Goal: Task Accomplishment & Management: Use online tool/utility

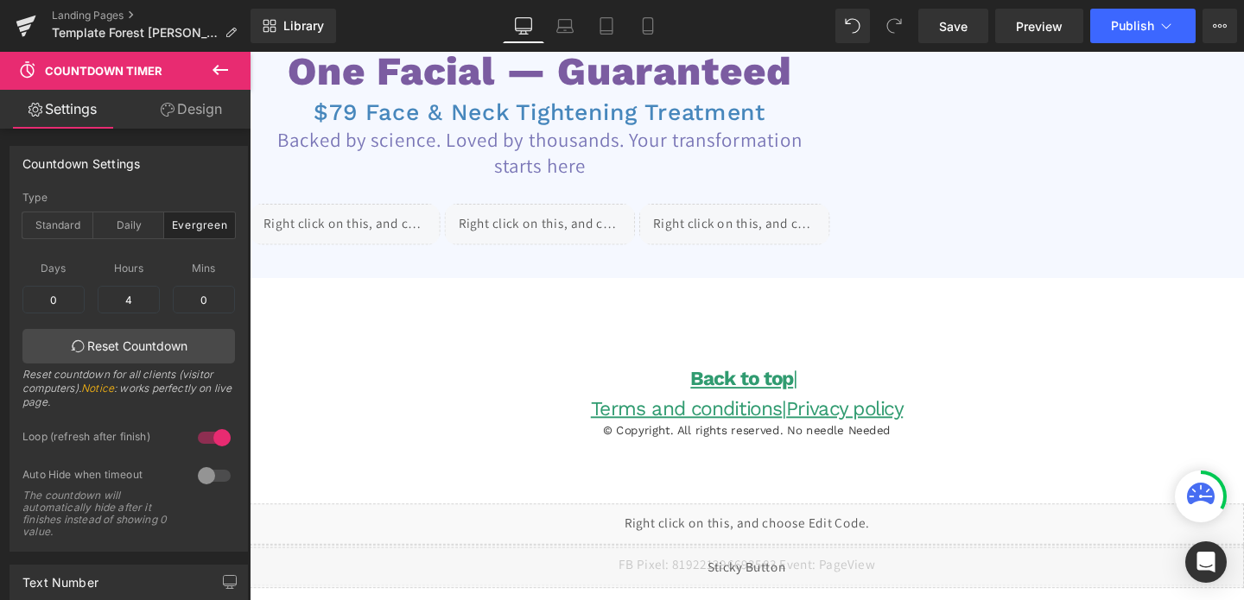
scroll to position [175, 0]
click at [214, 66] on icon at bounding box center [220, 70] width 21 height 21
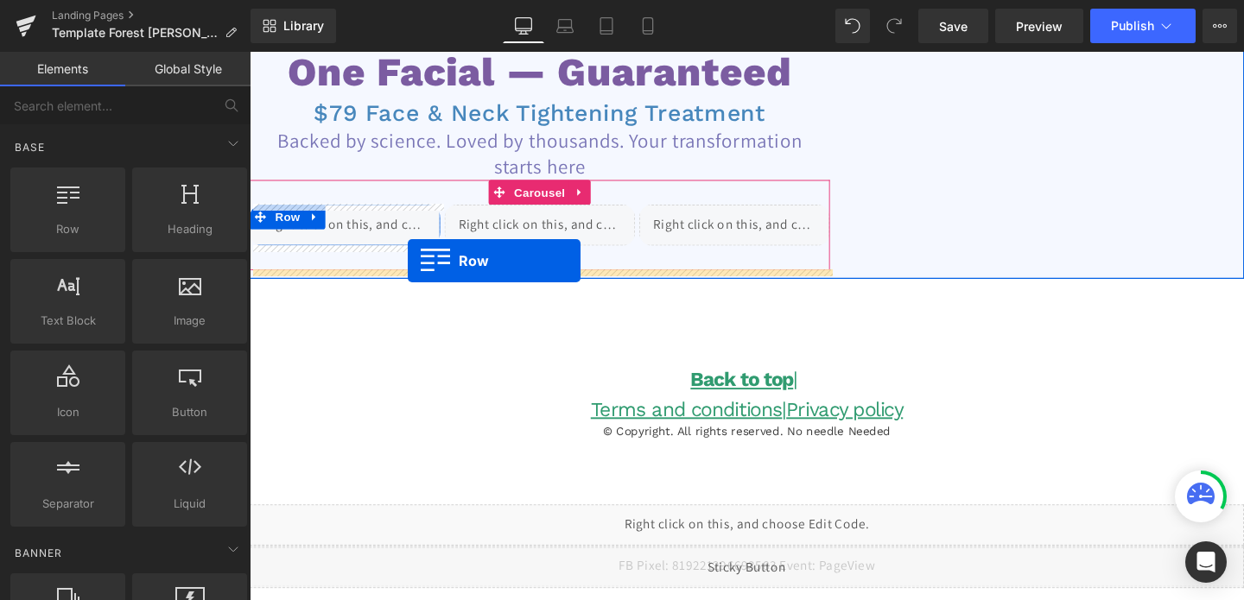
drag, startPoint x: 339, startPoint y: 271, endPoint x: 415, endPoint y: 271, distance: 76.0
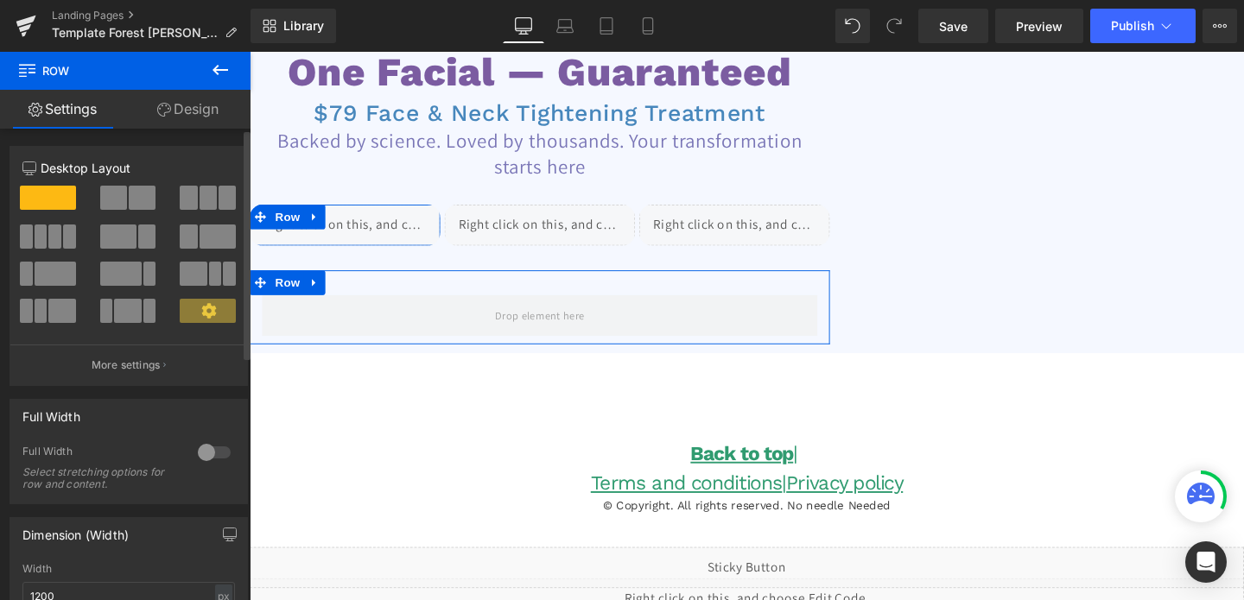
click at [55, 282] on span at bounding box center [55, 274] width 41 height 24
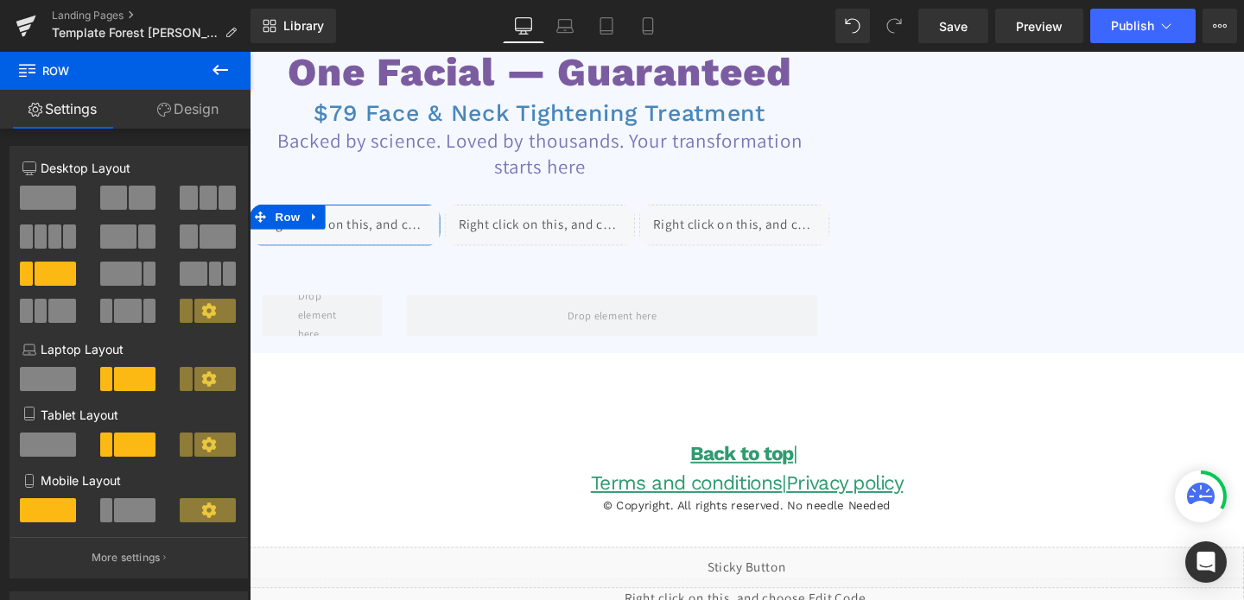
click at [219, 73] on icon at bounding box center [221, 70] width 16 height 10
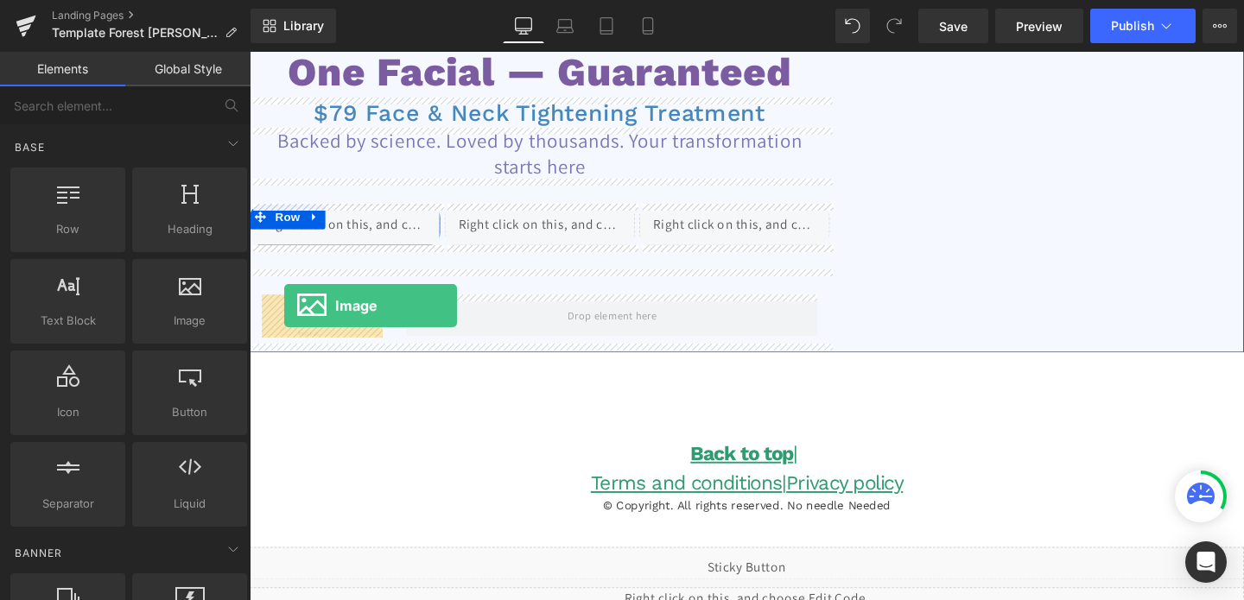
drag, startPoint x: 441, startPoint y: 370, endPoint x: 286, endPoint y: 319, distance: 163.6
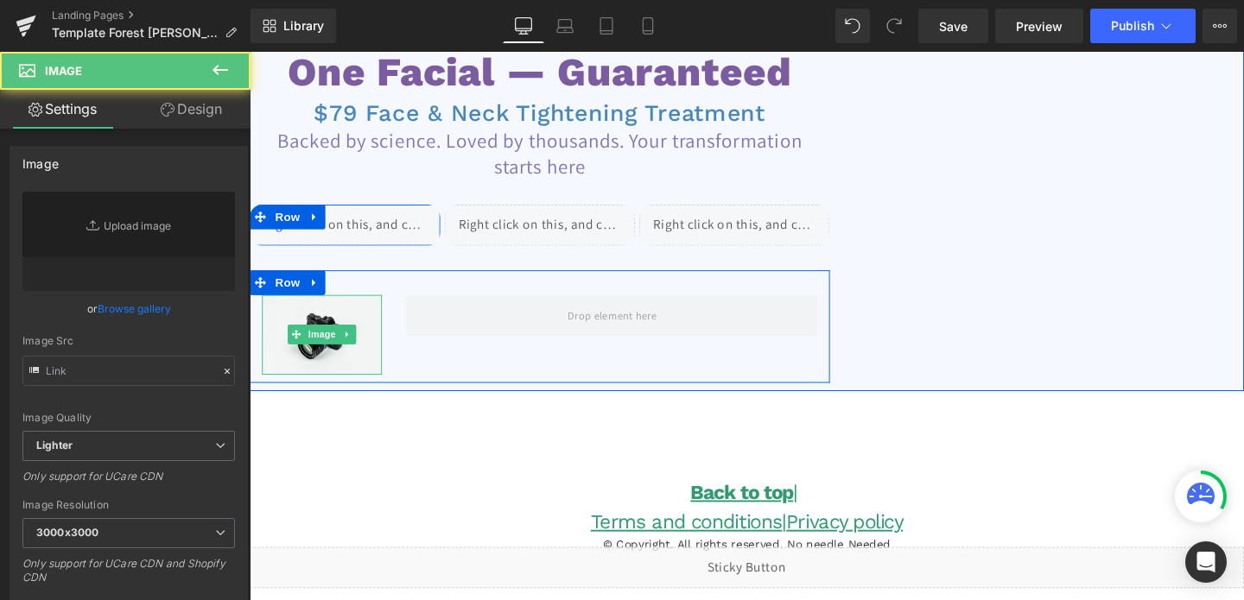
type input "//[DOMAIN_NAME][URL]"
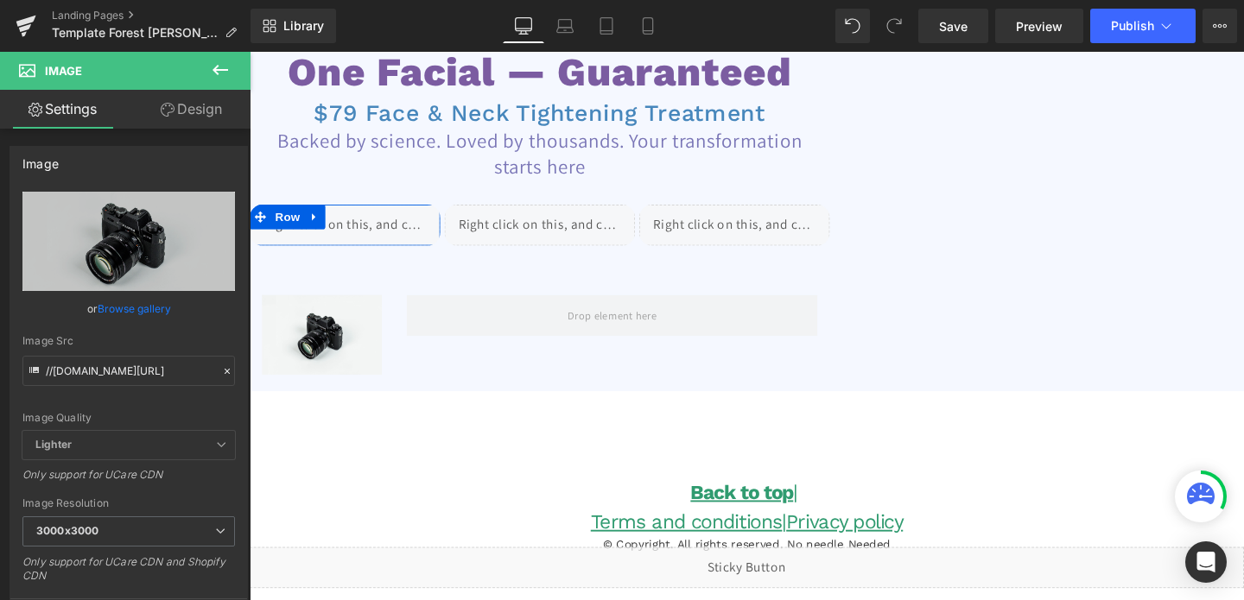
click at [225, 69] on icon at bounding box center [221, 70] width 16 height 10
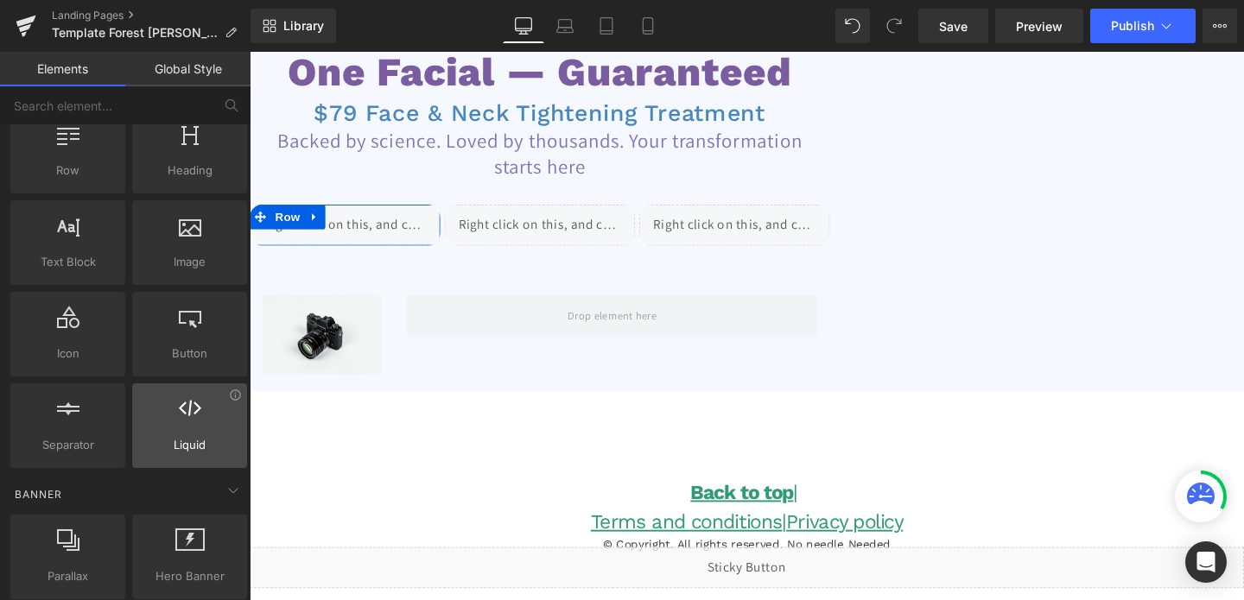
scroll to position [0, 0]
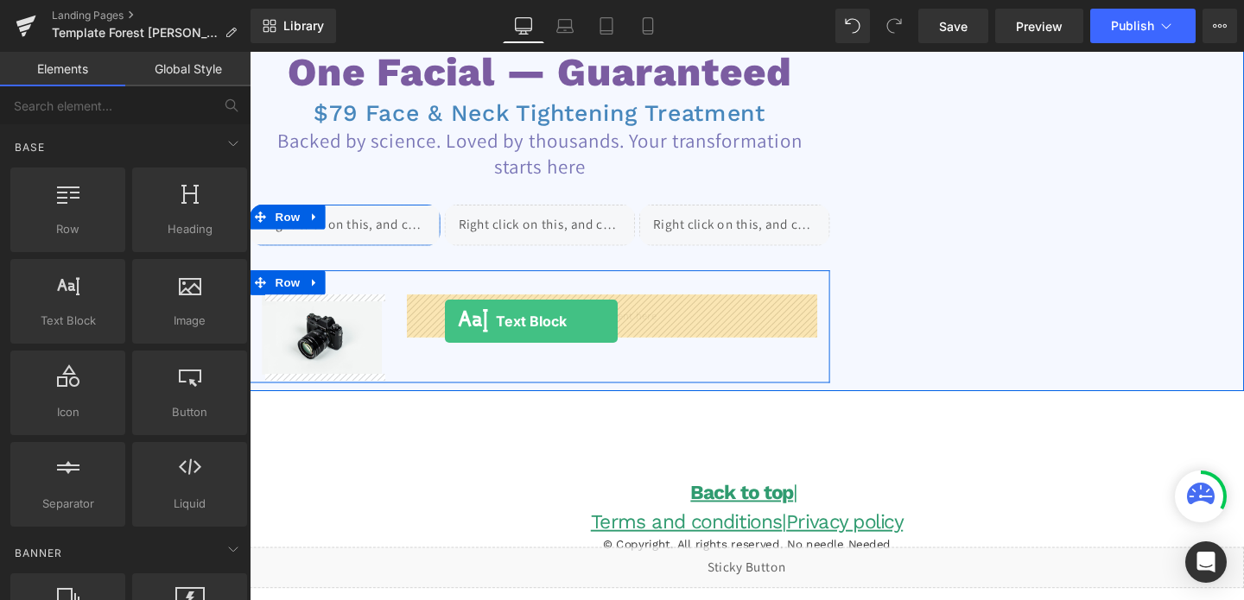
drag, startPoint x: 327, startPoint y: 360, endPoint x: 455, endPoint y: 335, distance: 130.3
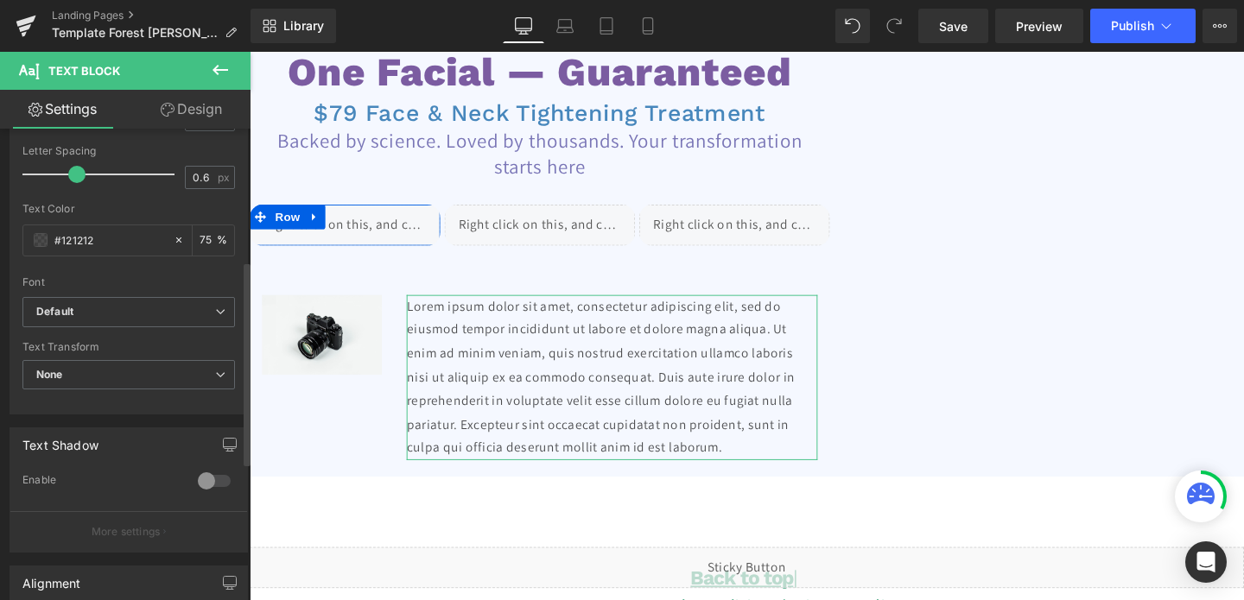
scroll to position [326, 0]
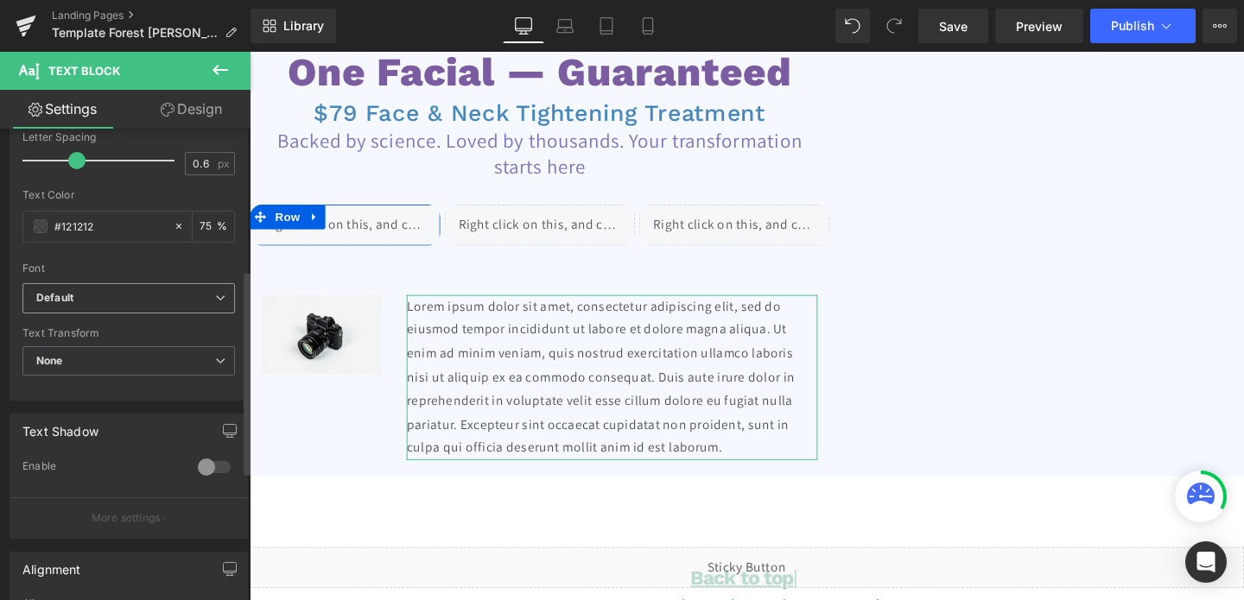
click at [125, 294] on b "Default" at bounding box center [125, 298] width 179 height 15
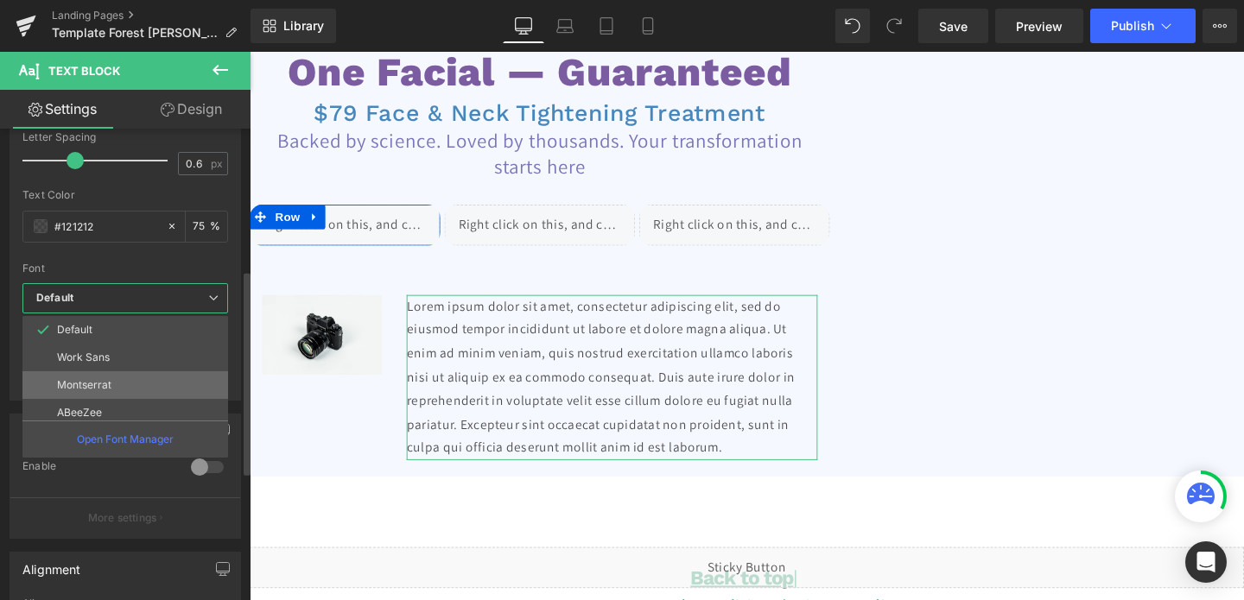
click at [116, 375] on li "Montserrat" at bounding box center [128, 385] width 213 height 28
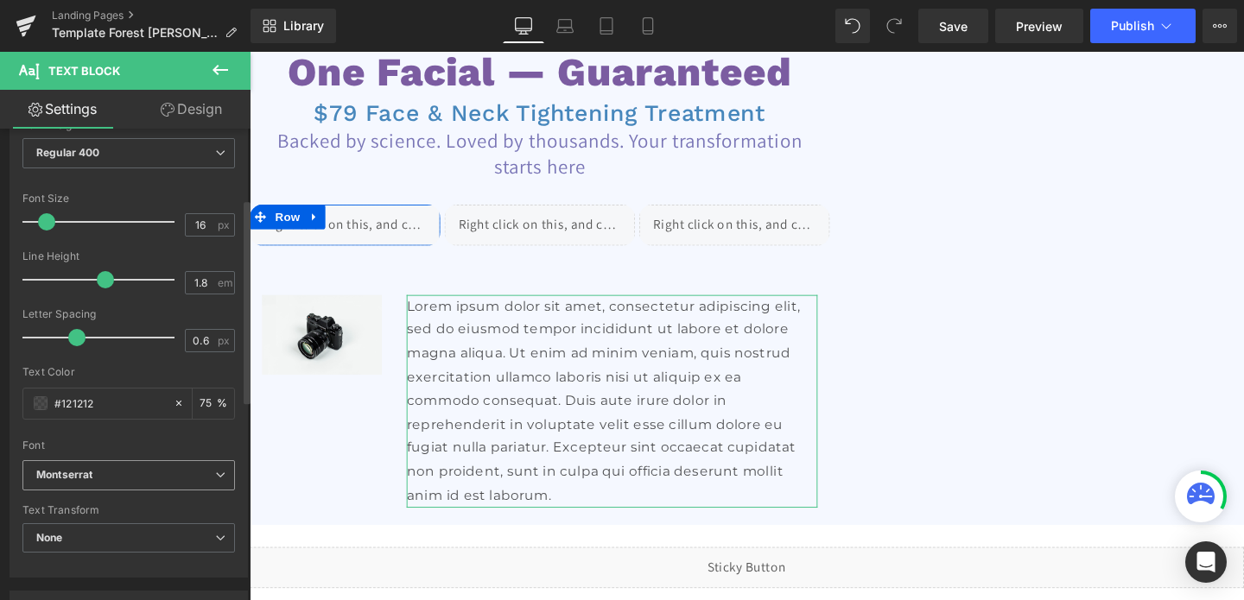
scroll to position [31, 0]
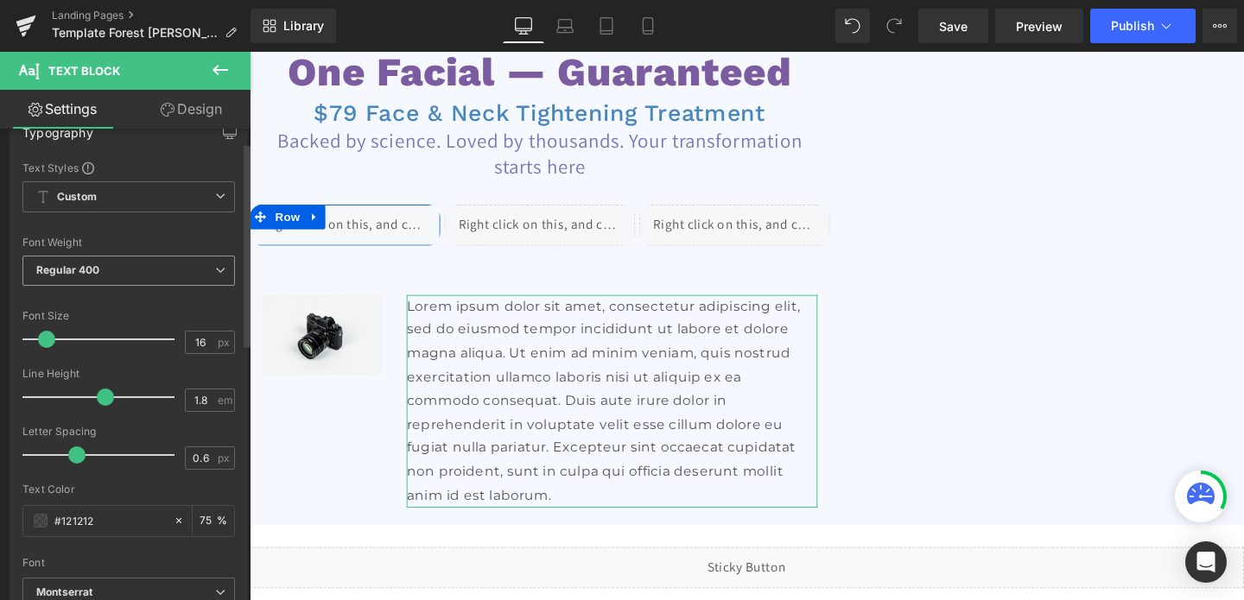
click at [196, 263] on span "Regular 400" at bounding box center [128, 271] width 213 height 30
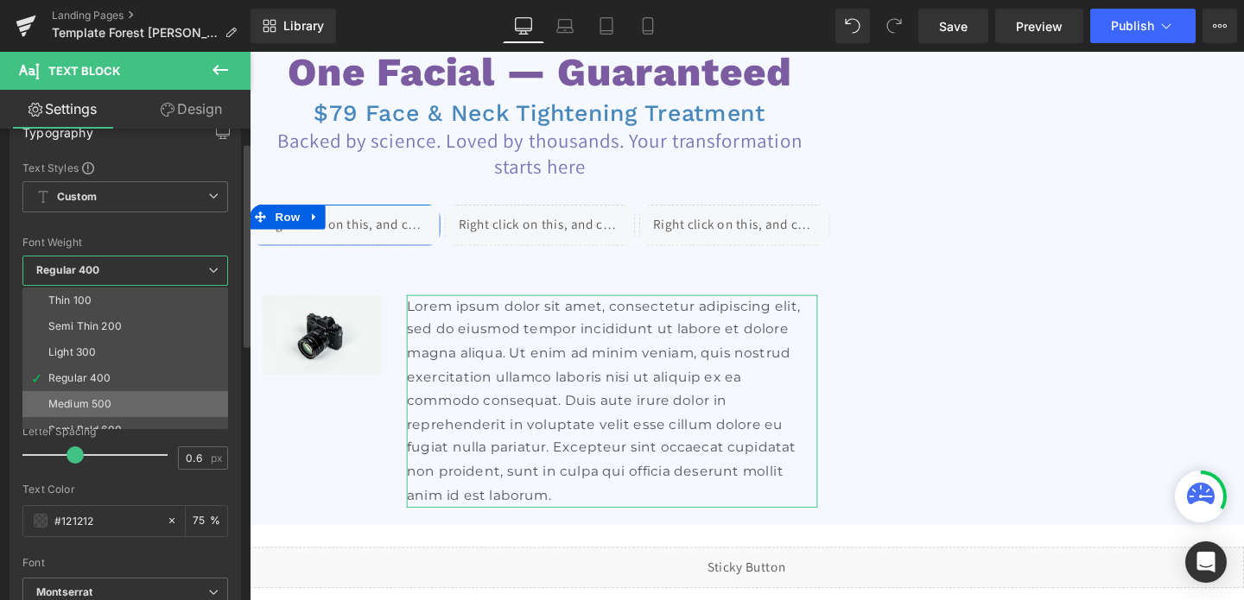
click at [155, 403] on li "Medium 500" at bounding box center [128, 404] width 213 height 26
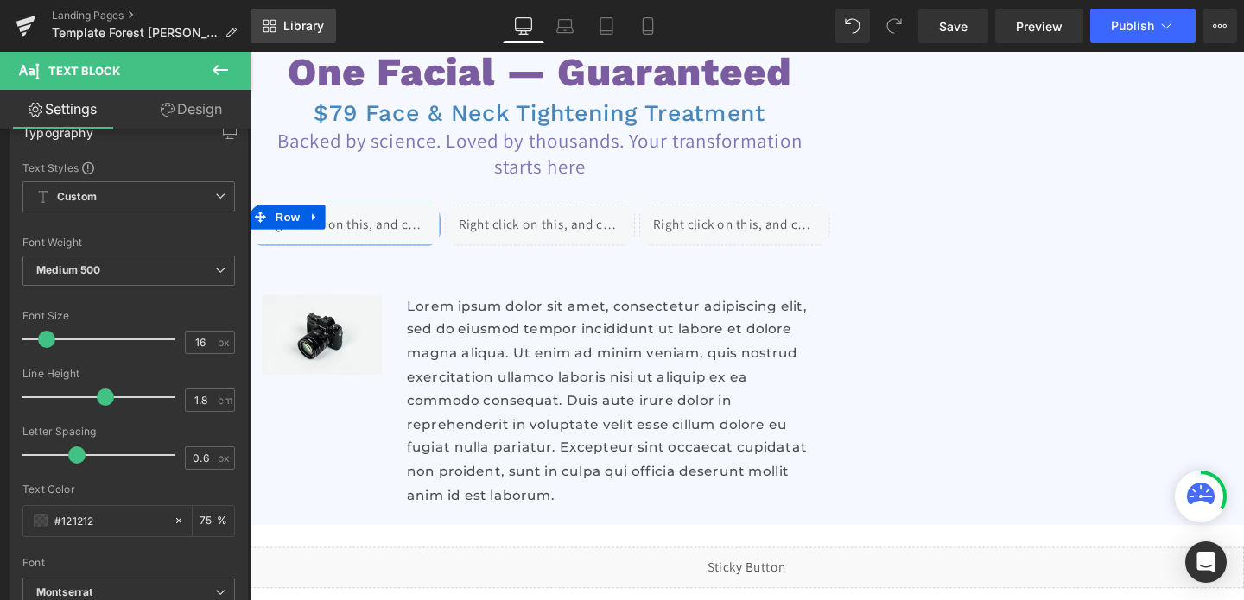
click at [310, 20] on span "Library" at bounding box center [303, 26] width 41 height 16
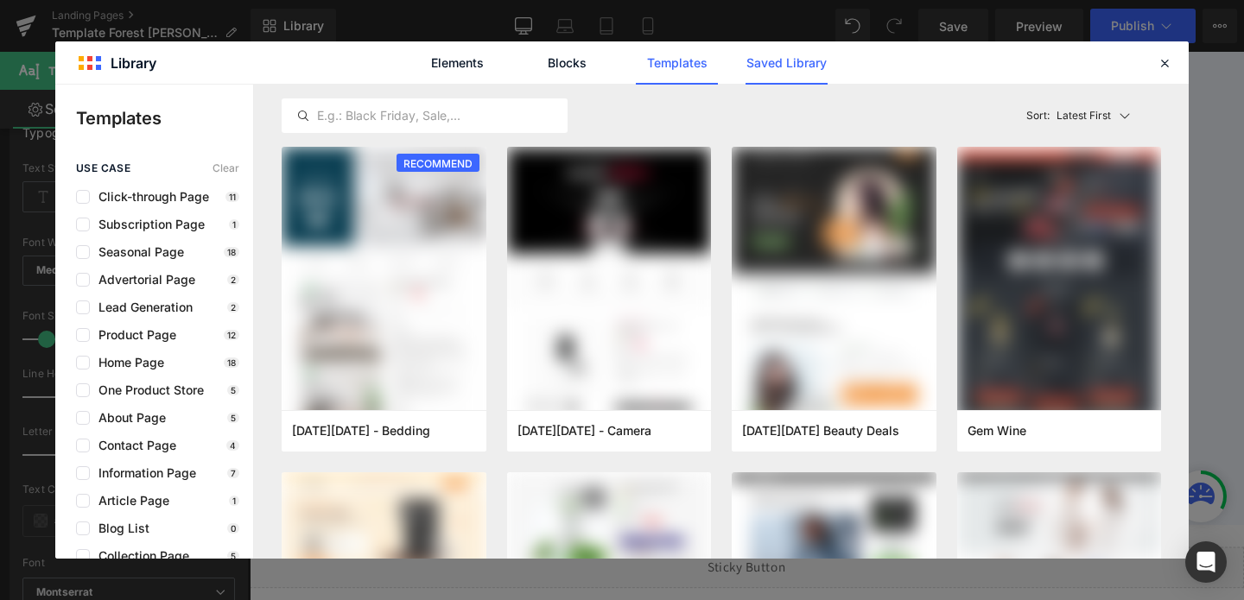
click at [762, 71] on link "Saved Library" at bounding box center [786, 62] width 82 height 43
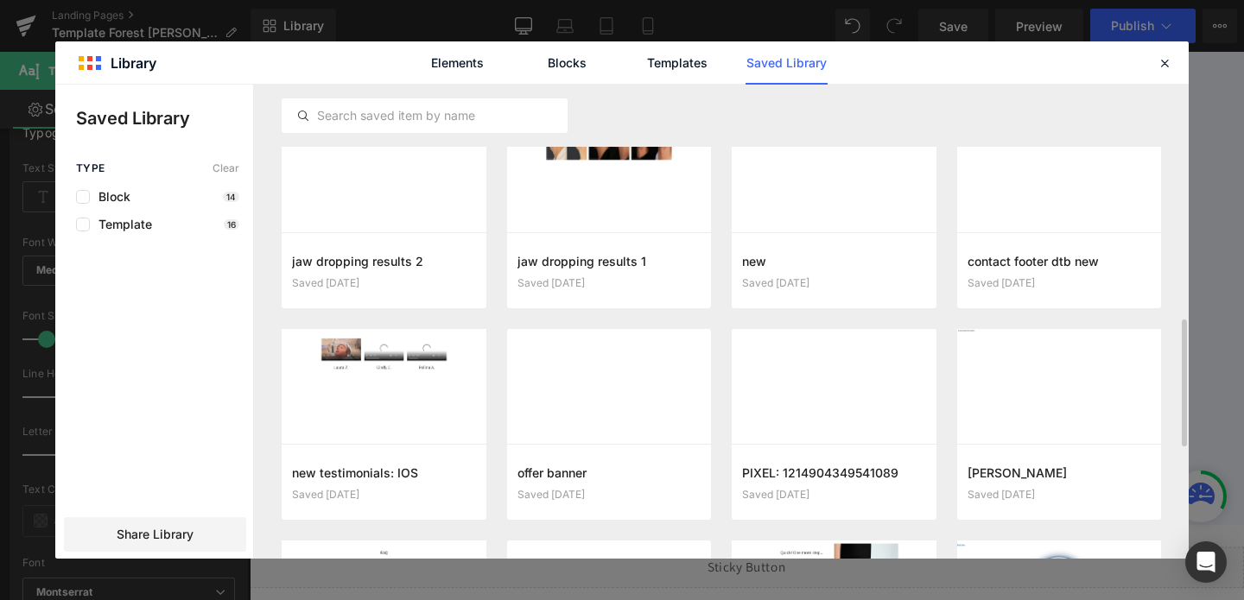
scroll to position [871, 0]
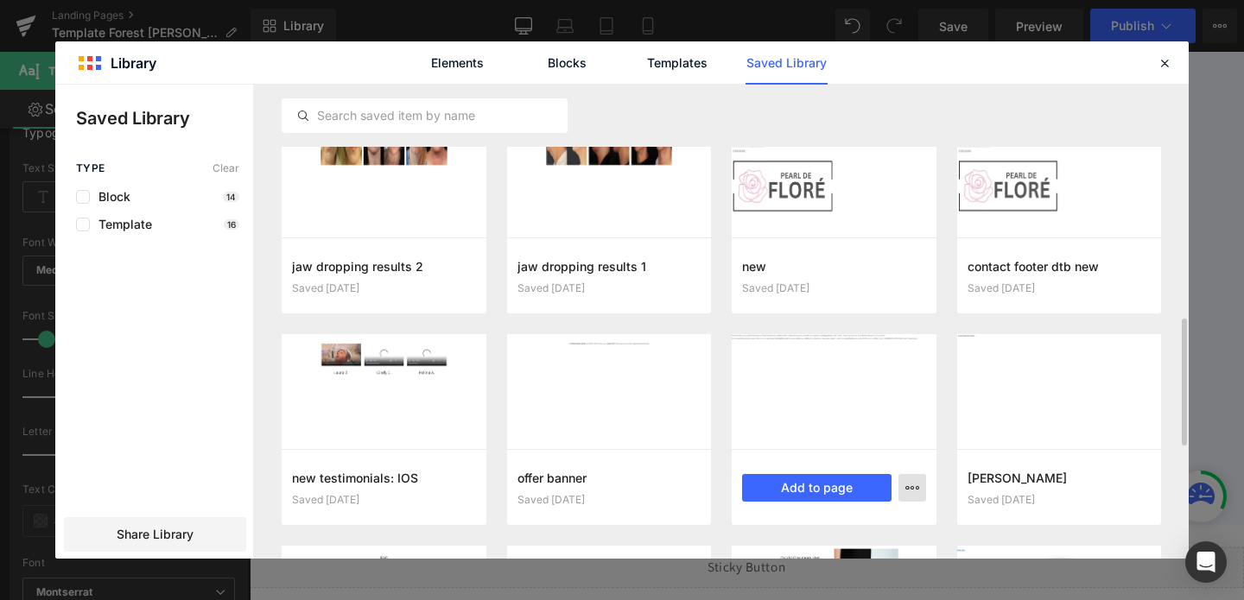
click at [905, 495] on button "button" at bounding box center [912, 488] width 28 height 28
click at [834, 454] on div "Delete" at bounding box center [827, 449] width 197 height 36
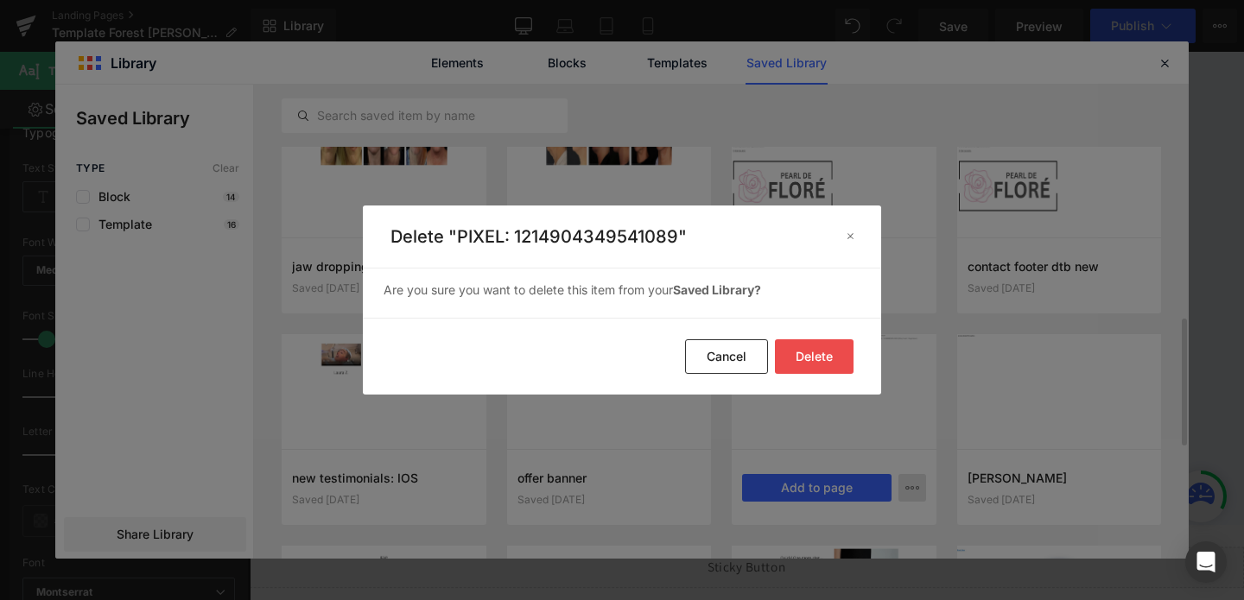
click at [821, 350] on button "Delete" at bounding box center [814, 356] width 79 height 35
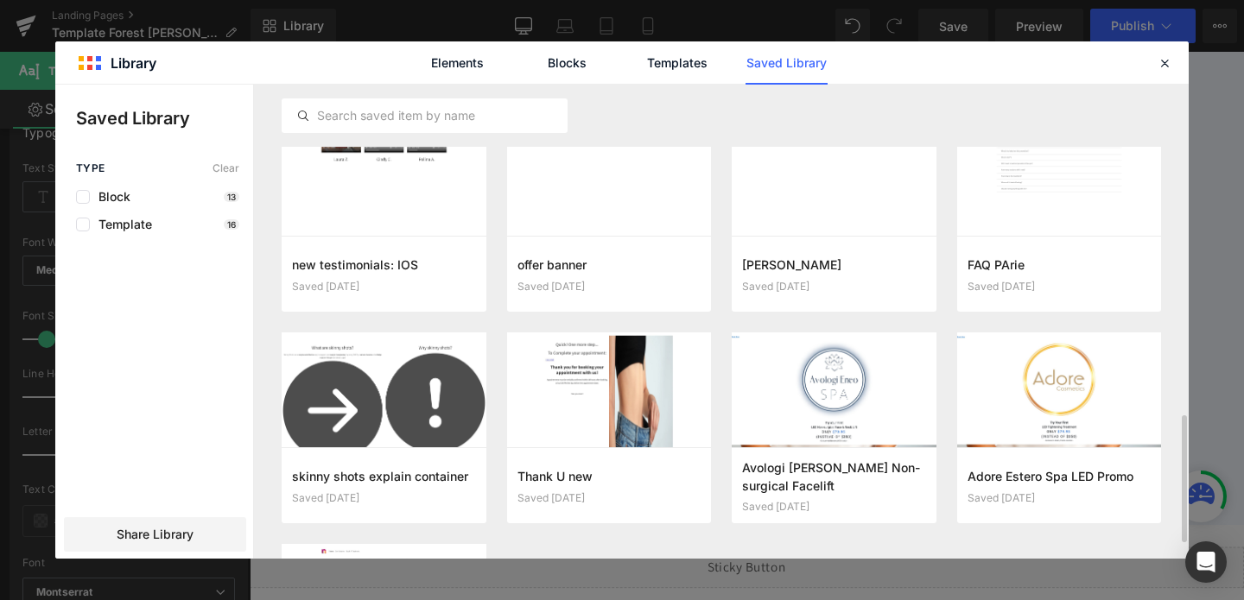
scroll to position [1120, 0]
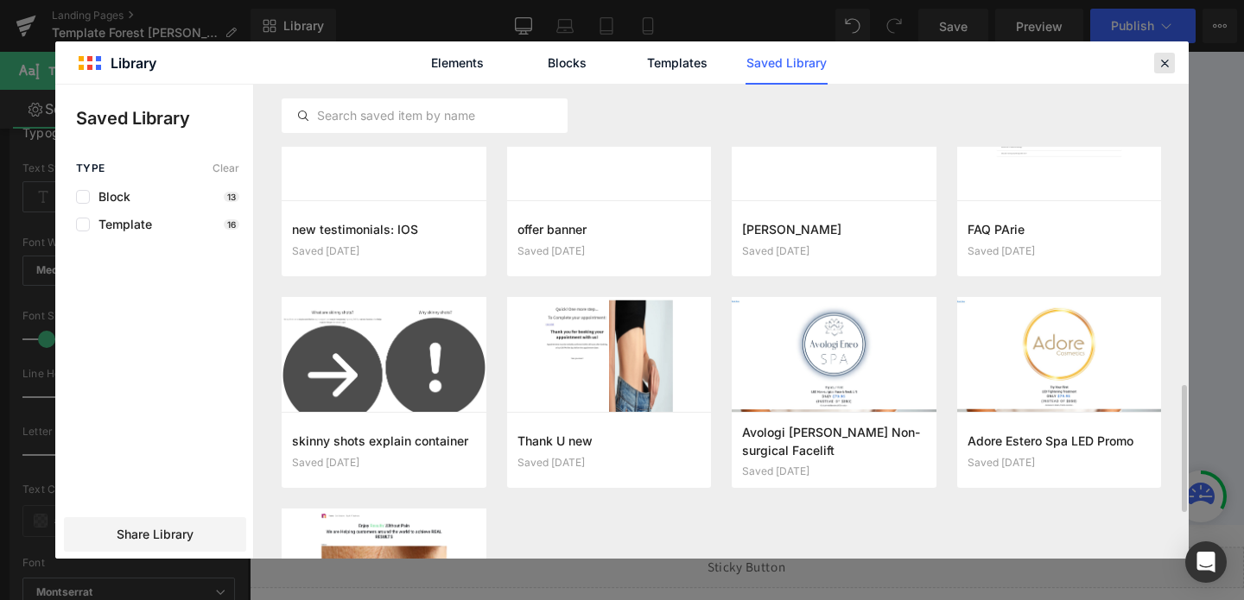
click at [1159, 59] on icon at bounding box center [1165, 63] width 16 height 16
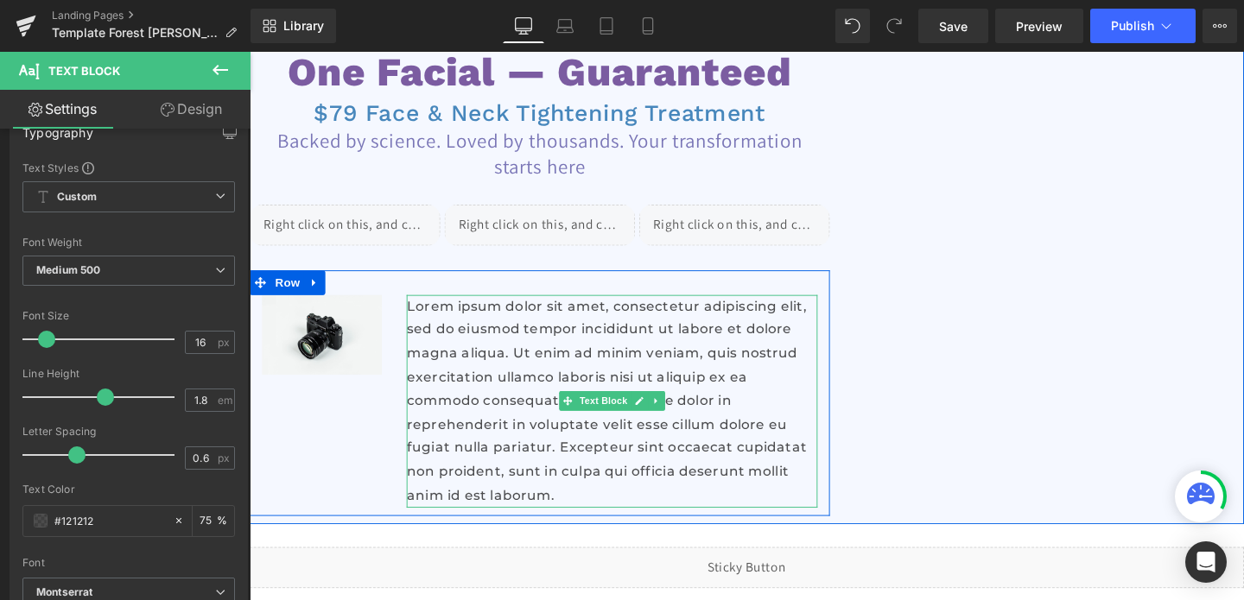
click at [454, 345] on p "Lorem ipsum dolor sit amet, consectetur adipiscing elit, sed do eiusmod tempor …" at bounding box center [630, 420] width 431 height 224
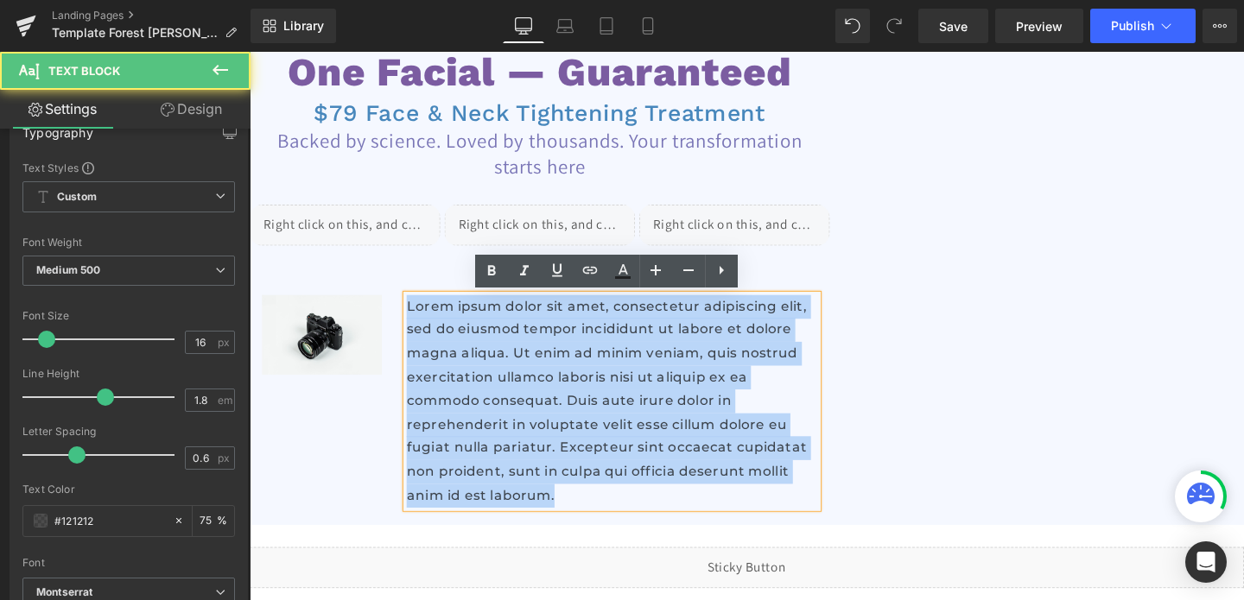
drag, startPoint x: 416, startPoint y: 314, endPoint x: 608, endPoint y: 521, distance: 282.4
click at [608, 521] on p "Lorem ipsum dolor sit amet, consectetur adipiscing elit, sed do eiusmod tempor …" at bounding box center [630, 420] width 431 height 224
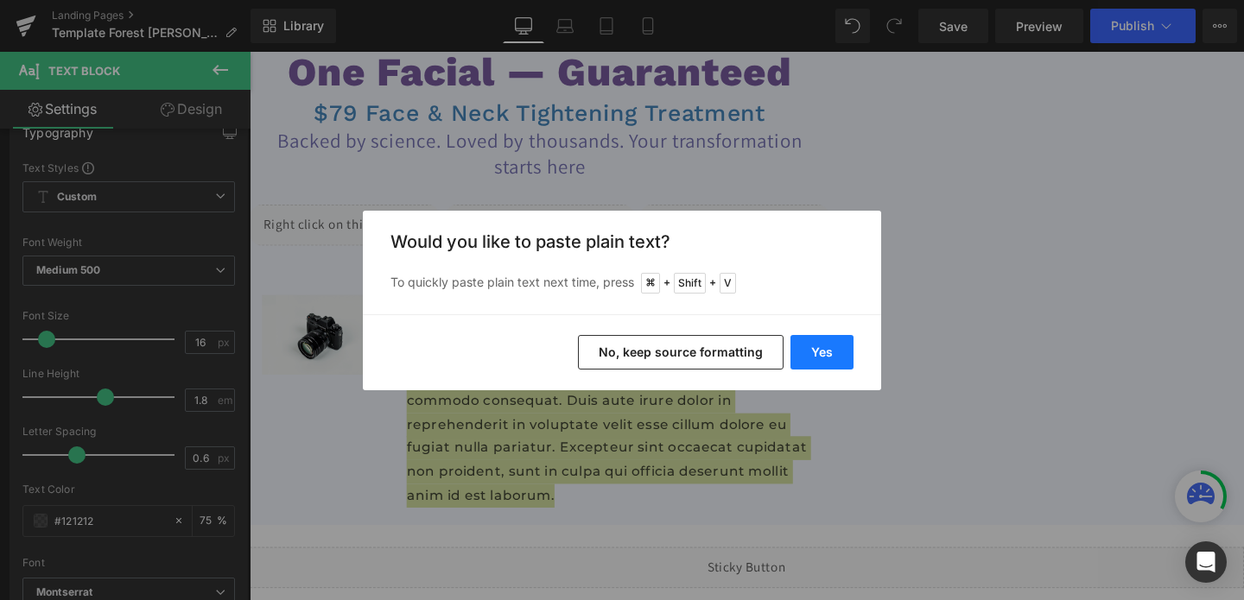
click at [821, 351] on button "Yes" at bounding box center [821, 352] width 63 height 35
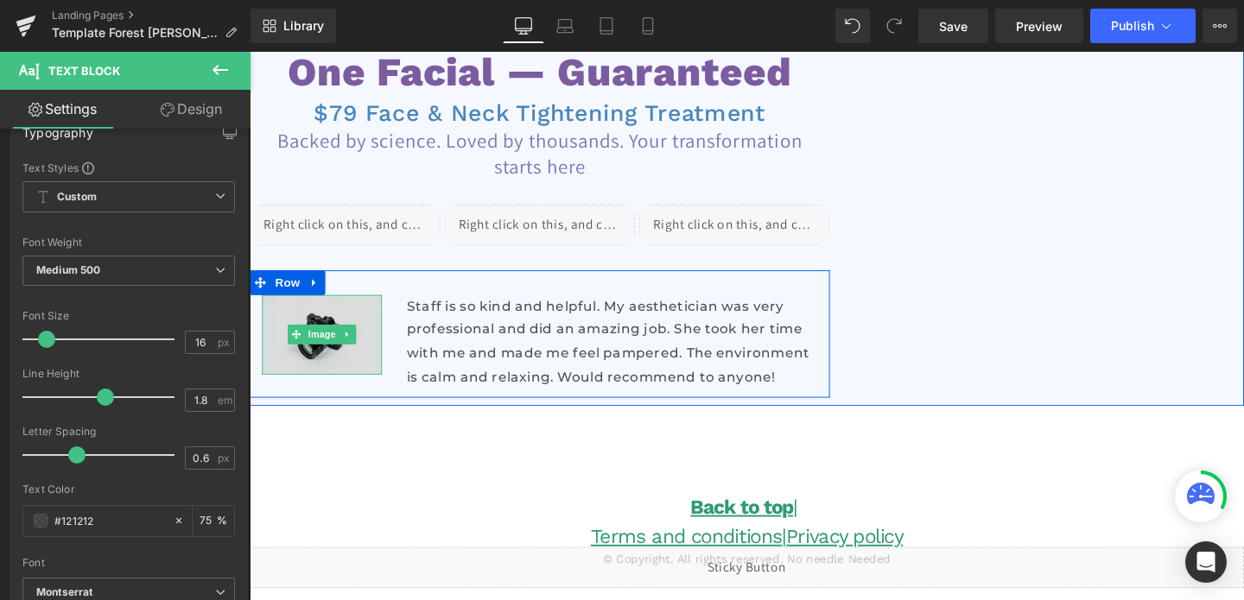
click at [343, 362] on img at bounding box center [326, 350] width 126 height 84
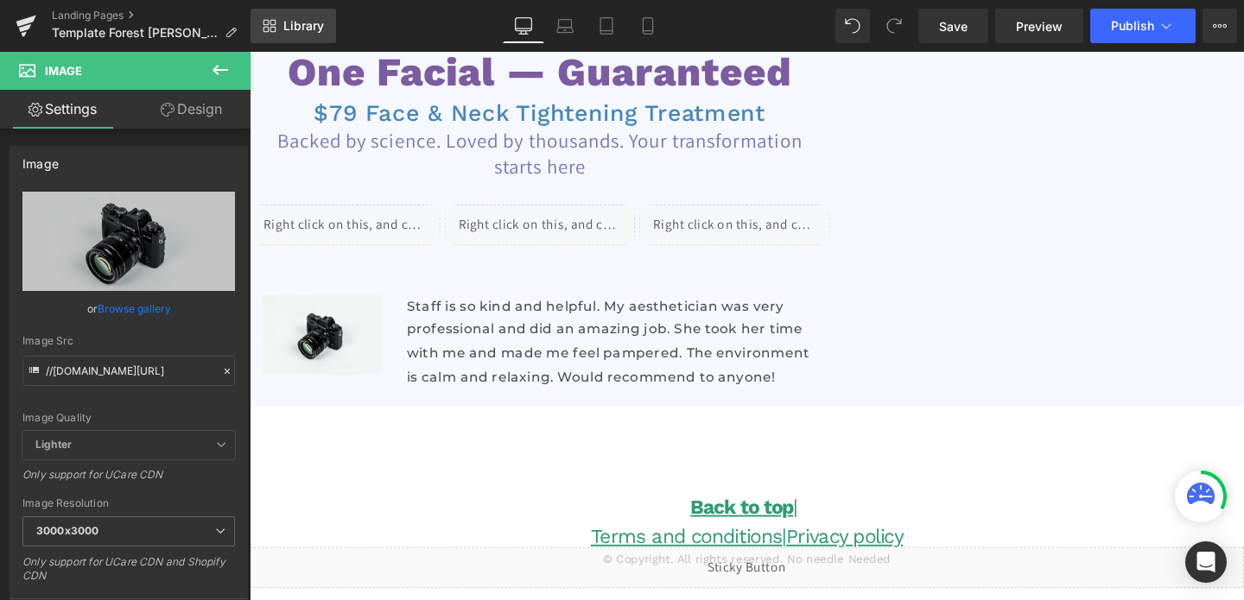
click at [301, 27] on span "Library" at bounding box center [303, 26] width 41 height 16
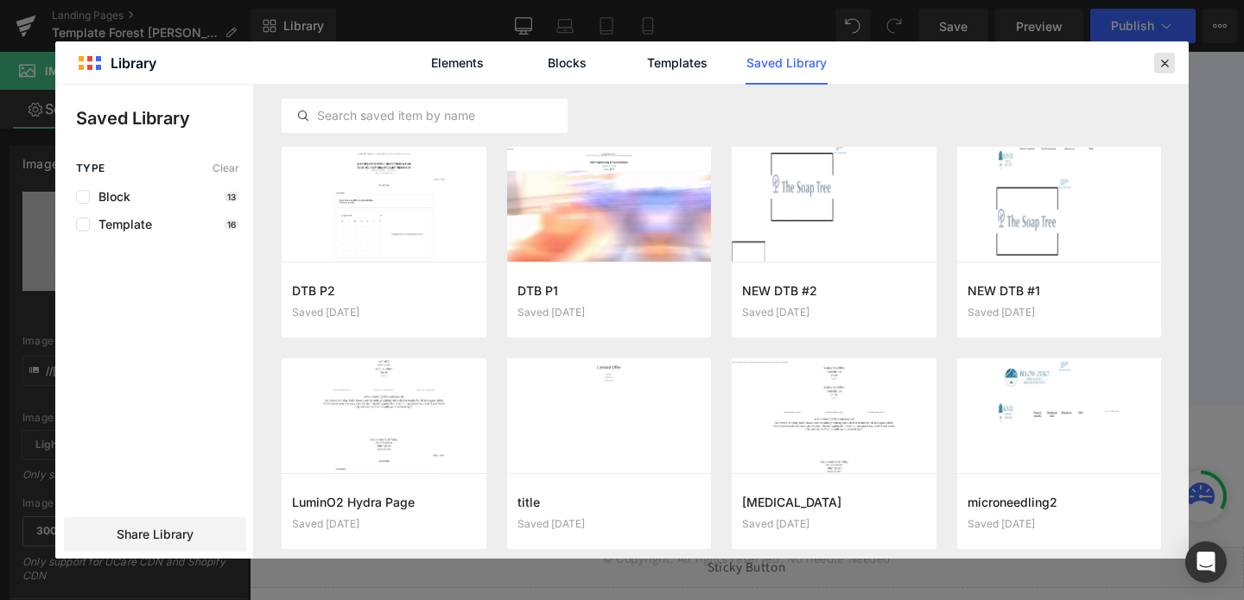
click at [1156, 53] on div at bounding box center [1164, 63] width 21 height 21
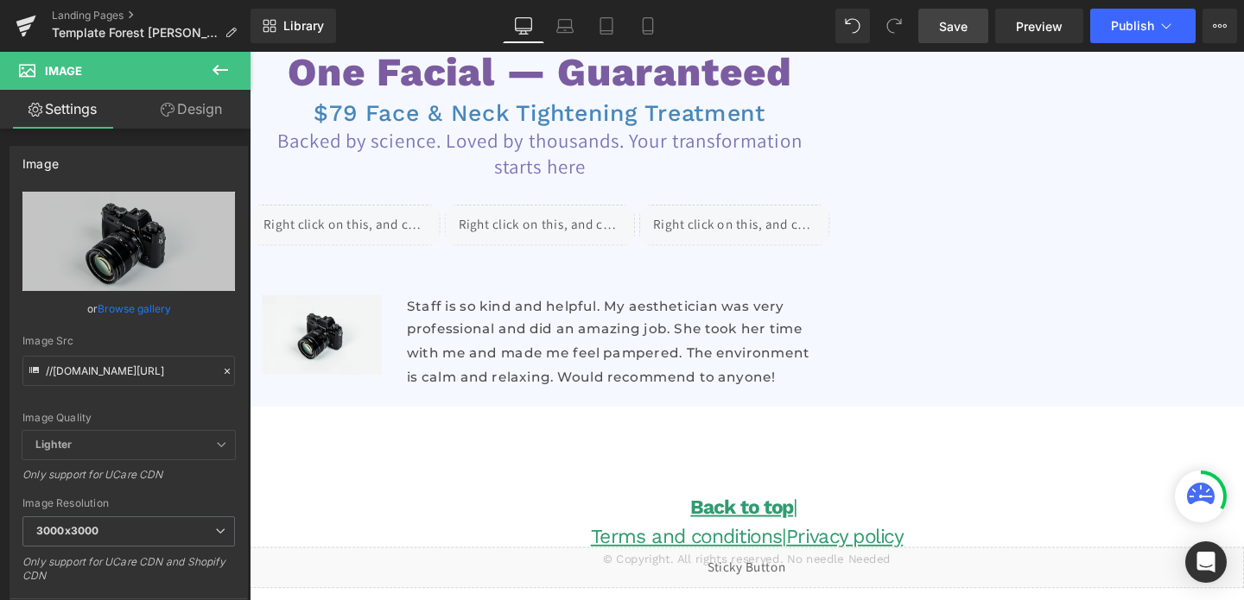
click at [947, 33] on span "Save" at bounding box center [953, 26] width 29 height 18
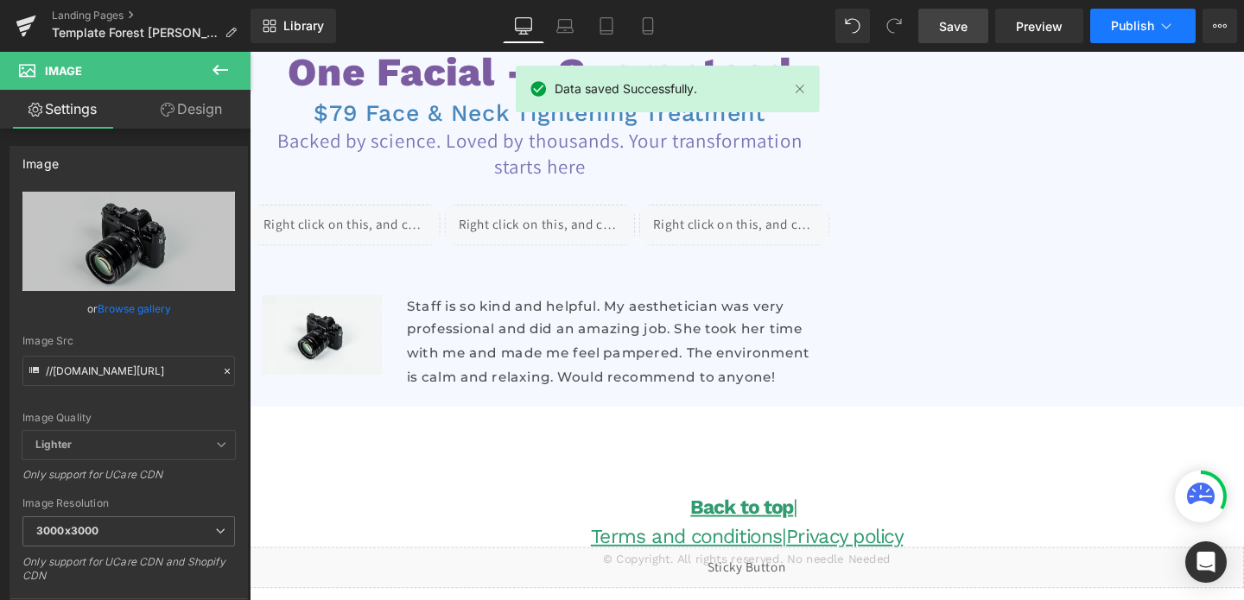
click at [1139, 29] on span "Publish" at bounding box center [1132, 26] width 43 height 14
